Goal: Find specific page/section: Find specific page/section

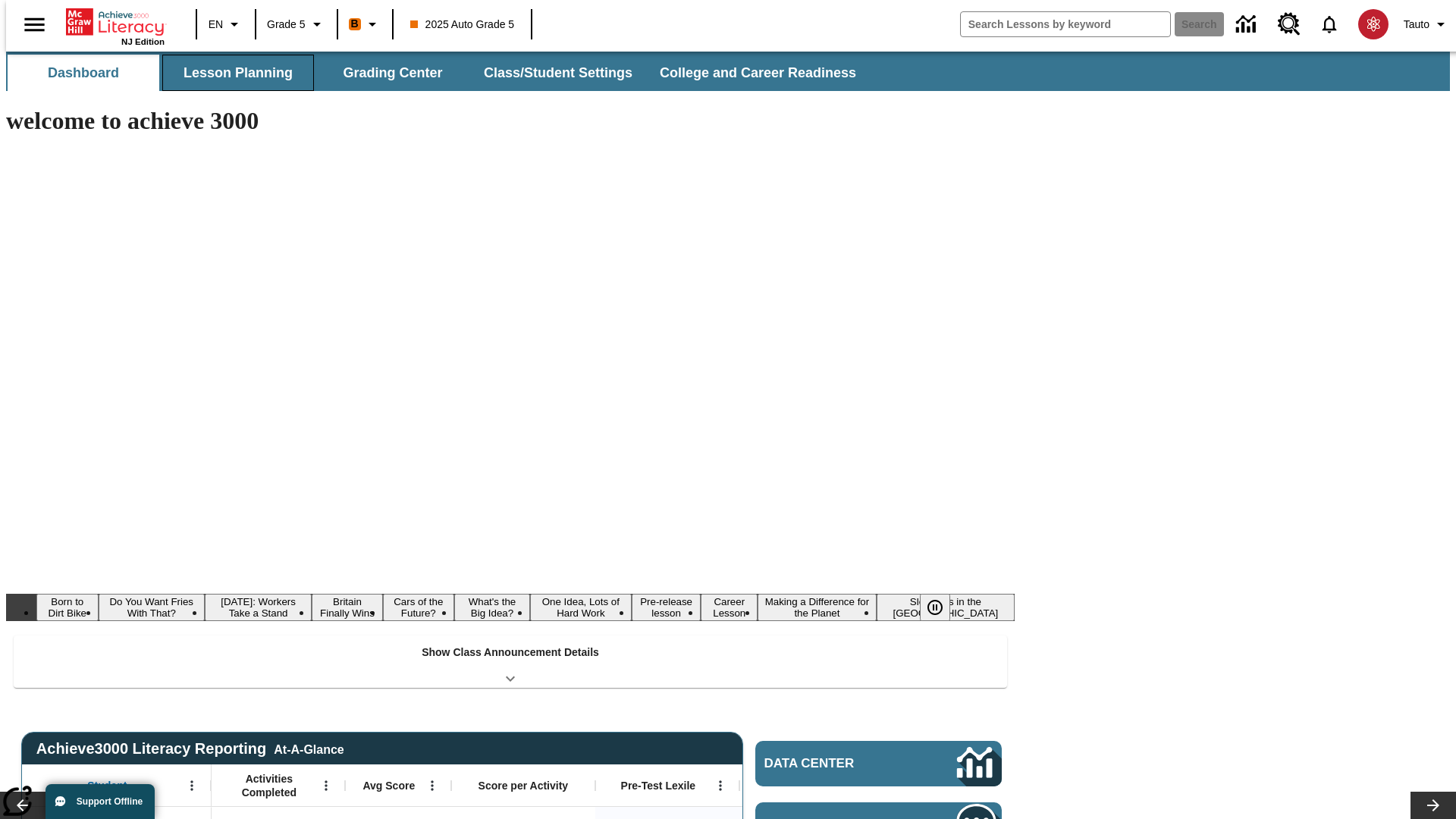
click at [232, 72] on button "Lesson Planning" at bounding box center [238, 72] width 152 height 36
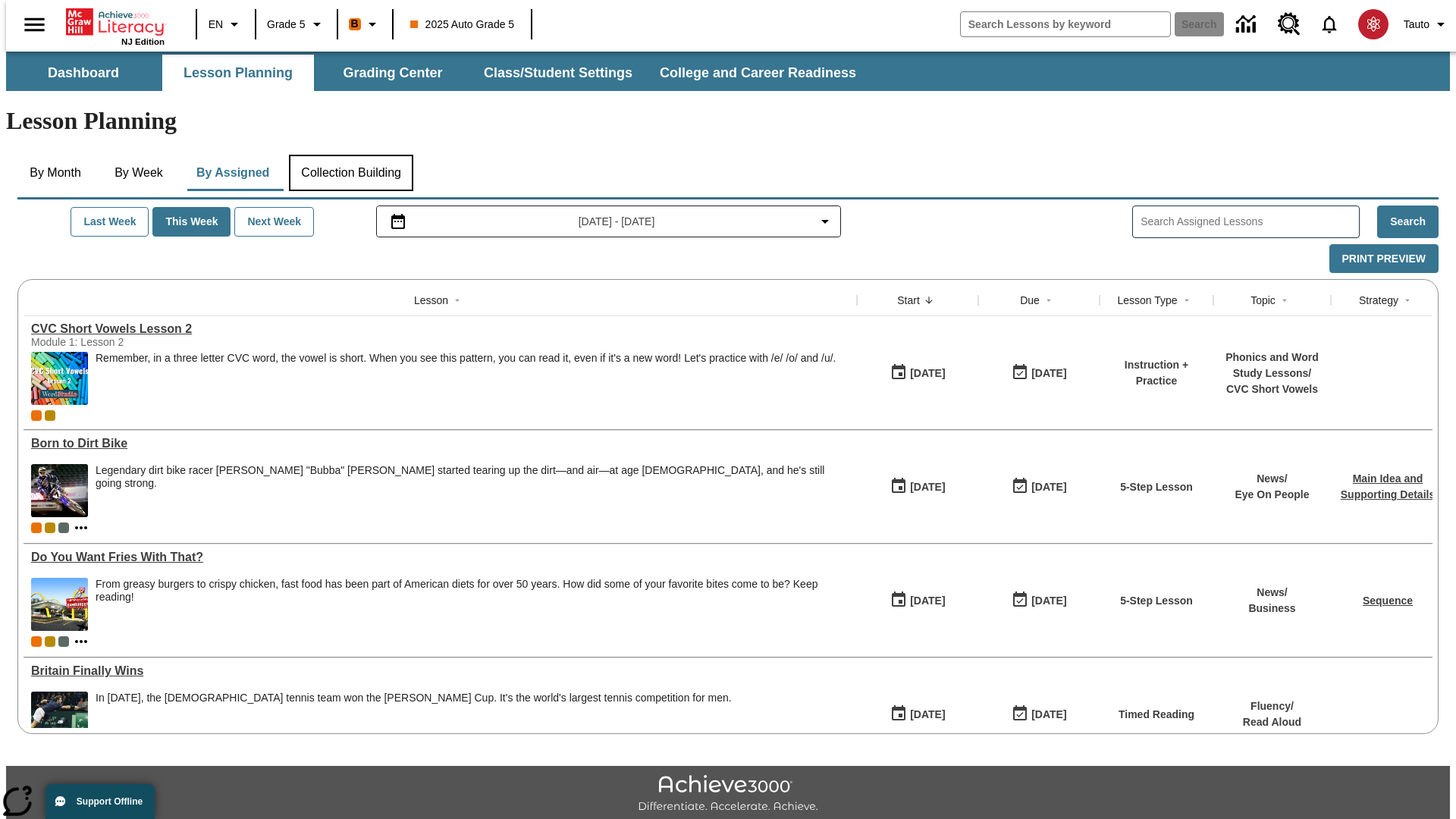
click at [350, 154] on button "Collection Building" at bounding box center [351, 173] width 124 height 36
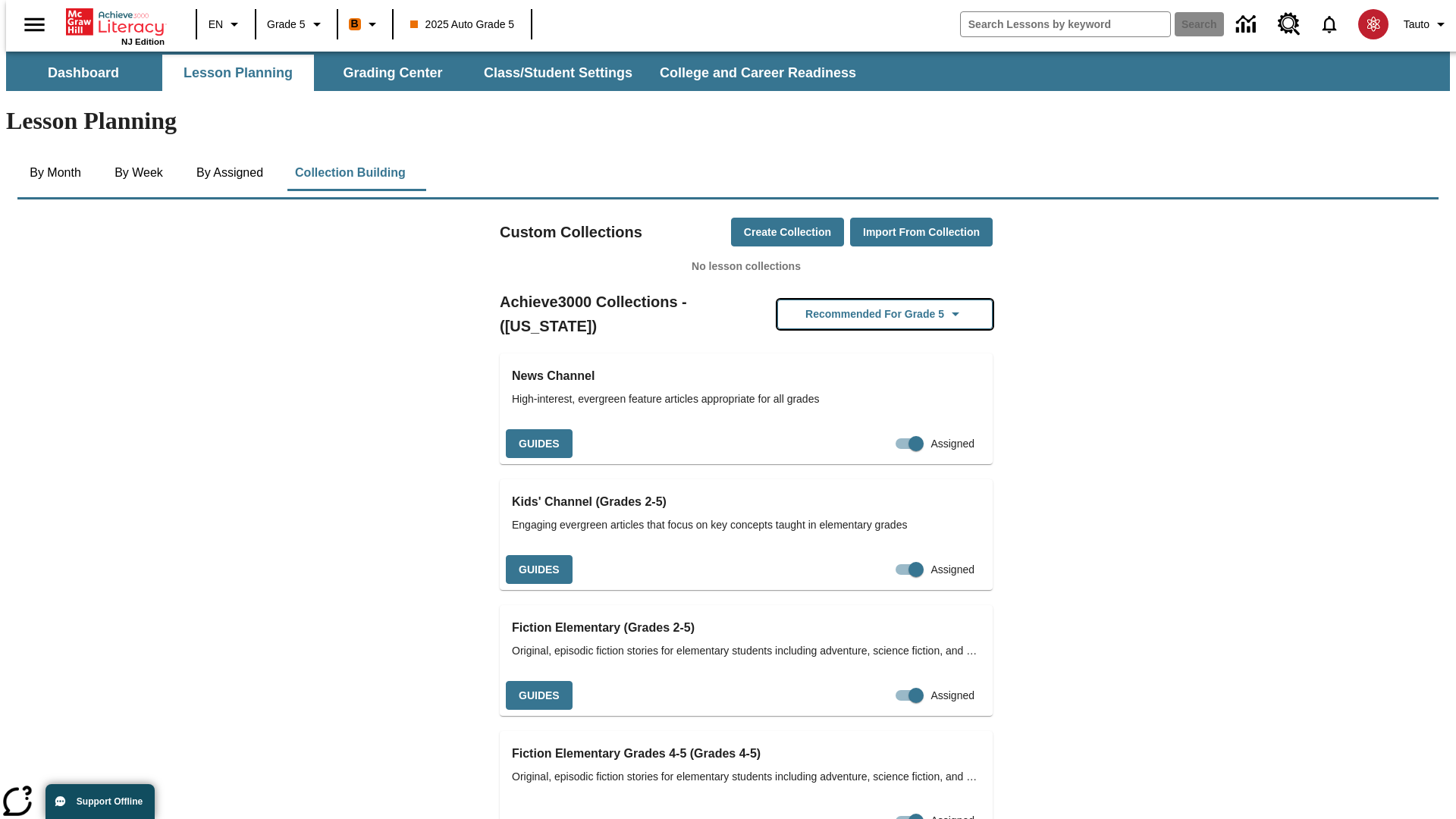
click at [860, 299] on button "Recommended for Grade 5" at bounding box center [886, 314] width 216 height 29
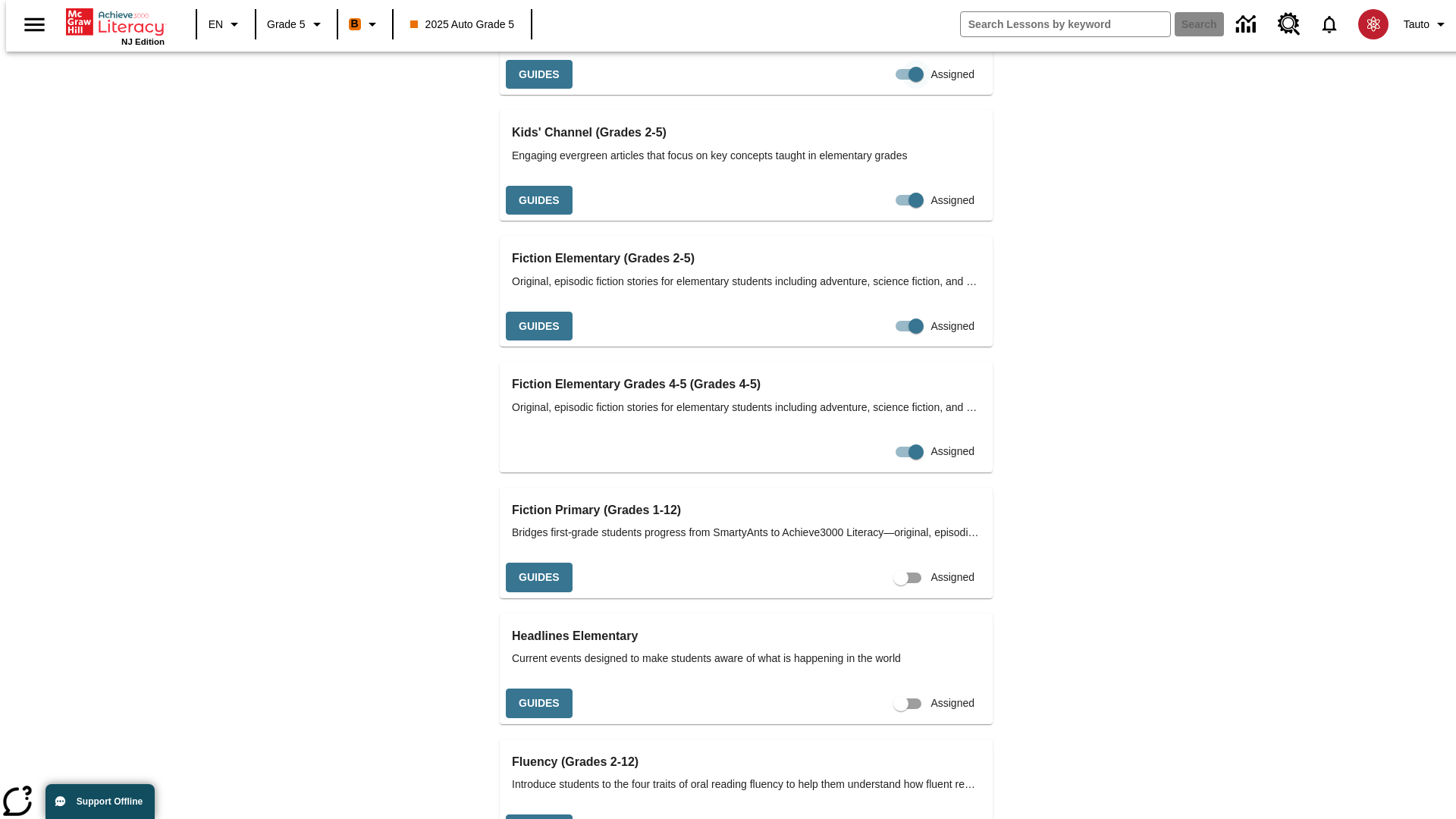
click at [873, 89] on input "Assigned" at bounding box center [917, 73] width 86 height 28
checkbox input "false"
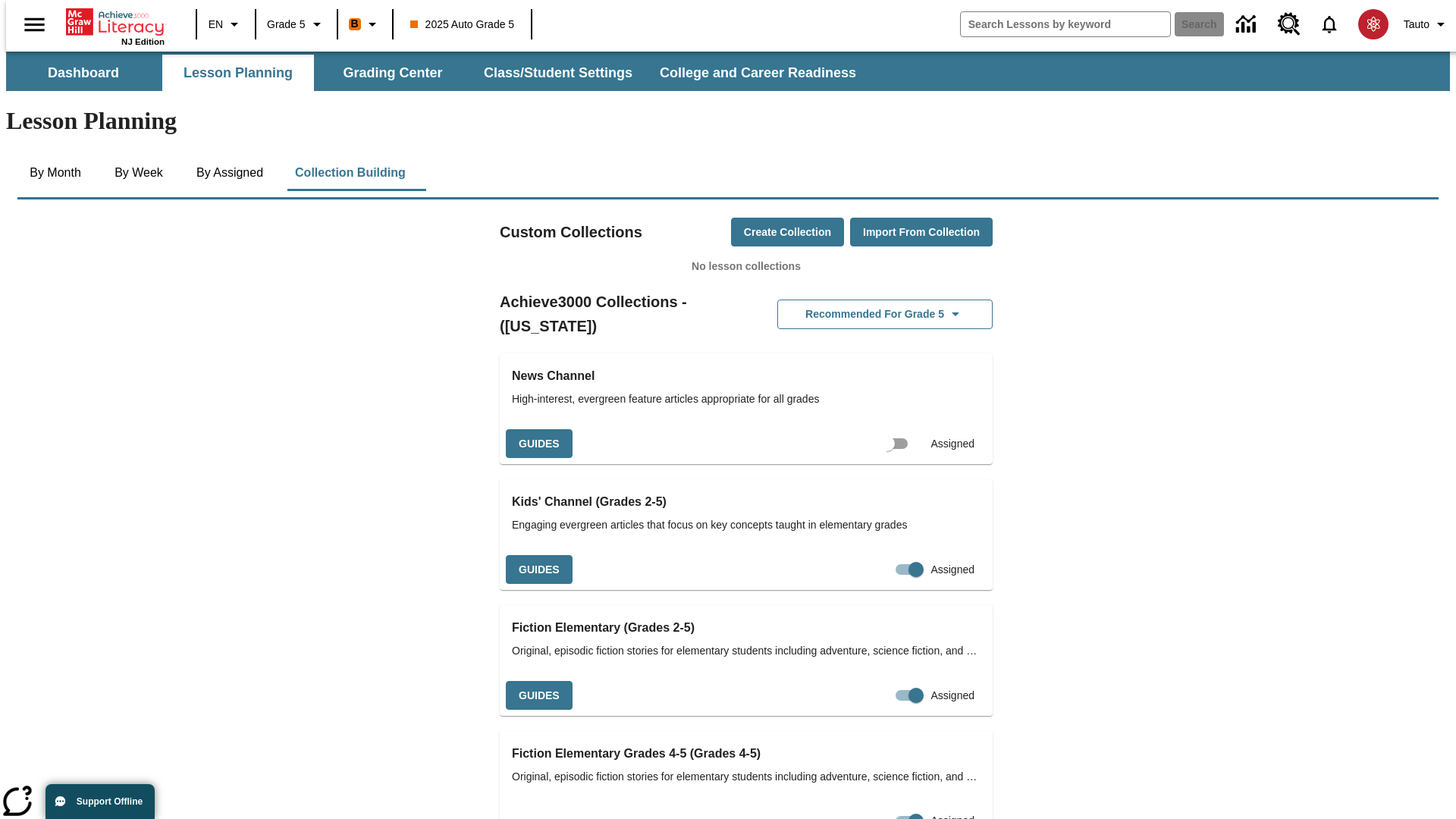
scroll to position [0, 14]
click at [874, 429] on input "Assigned" at bounding box center [901, 443] width 86 height 28
checkbox input "true"
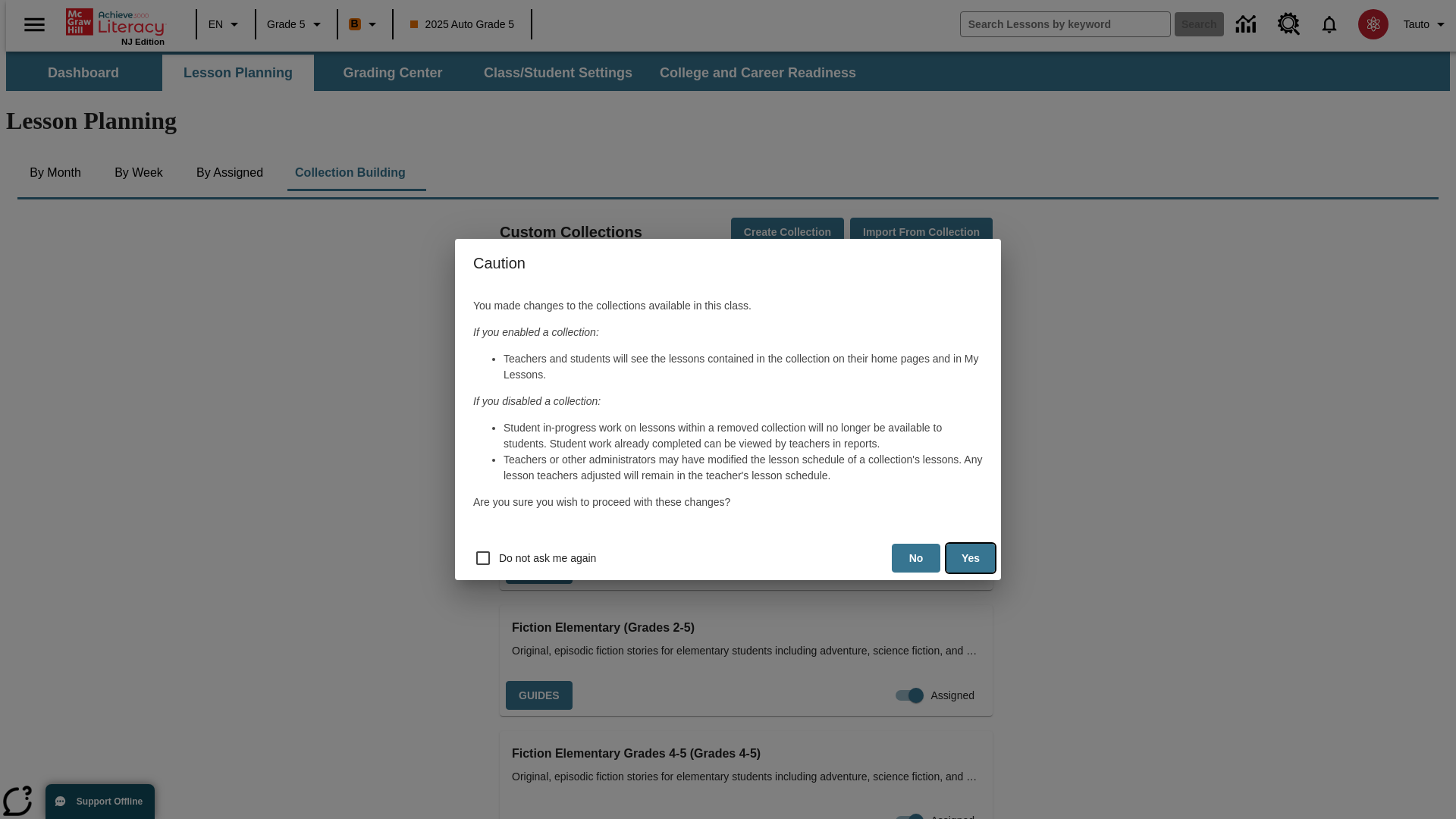
click at [971, 558] on button "Yes" at bounding box center [971, 558] width 48 height 29
